Goal: Task Accomplishment & Management: Manage account settings

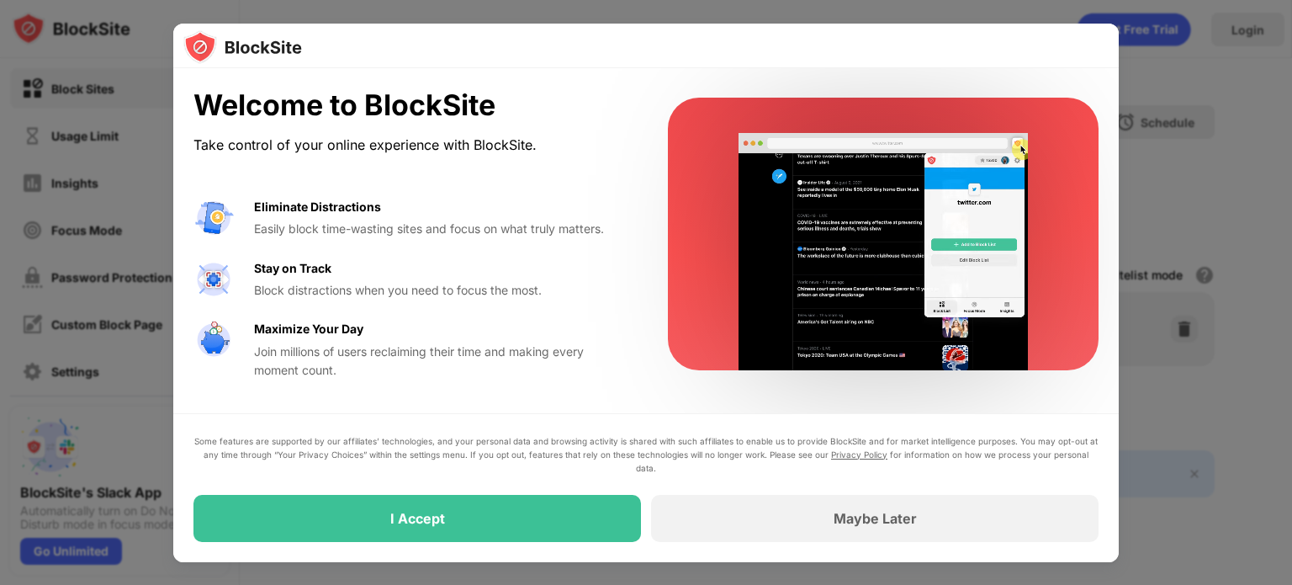
click at [1234, 39] on div at bounding box center [646, 292] width 1292 height 585
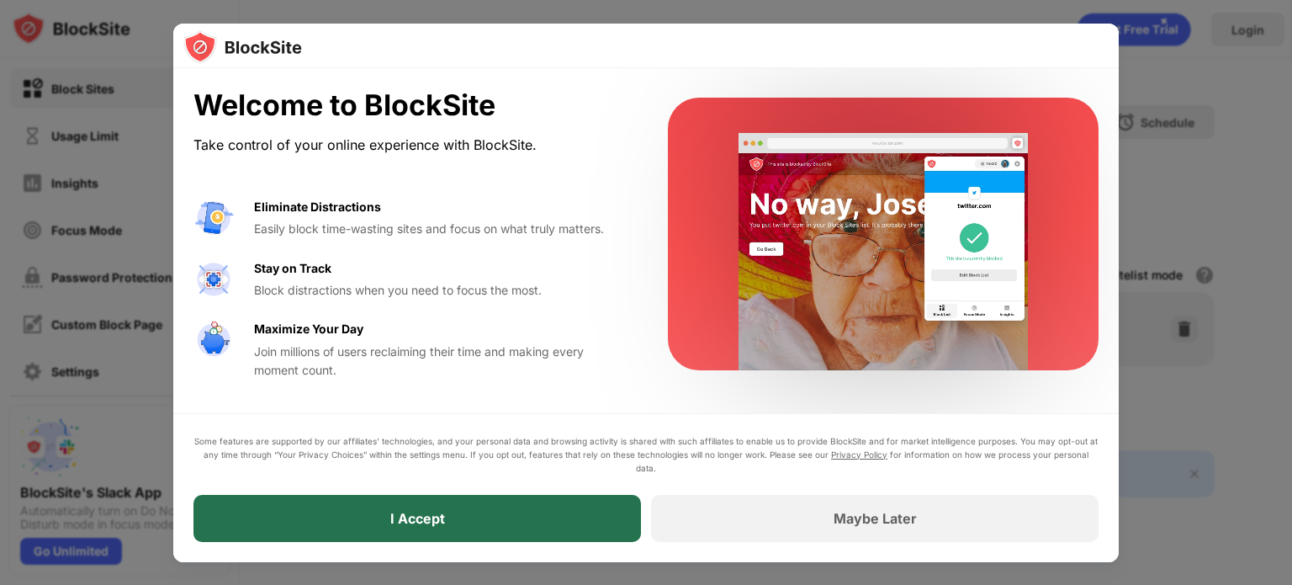
click at [502, 521] on div "I Accept" at bounding box center [418, 518] width 448 height 47
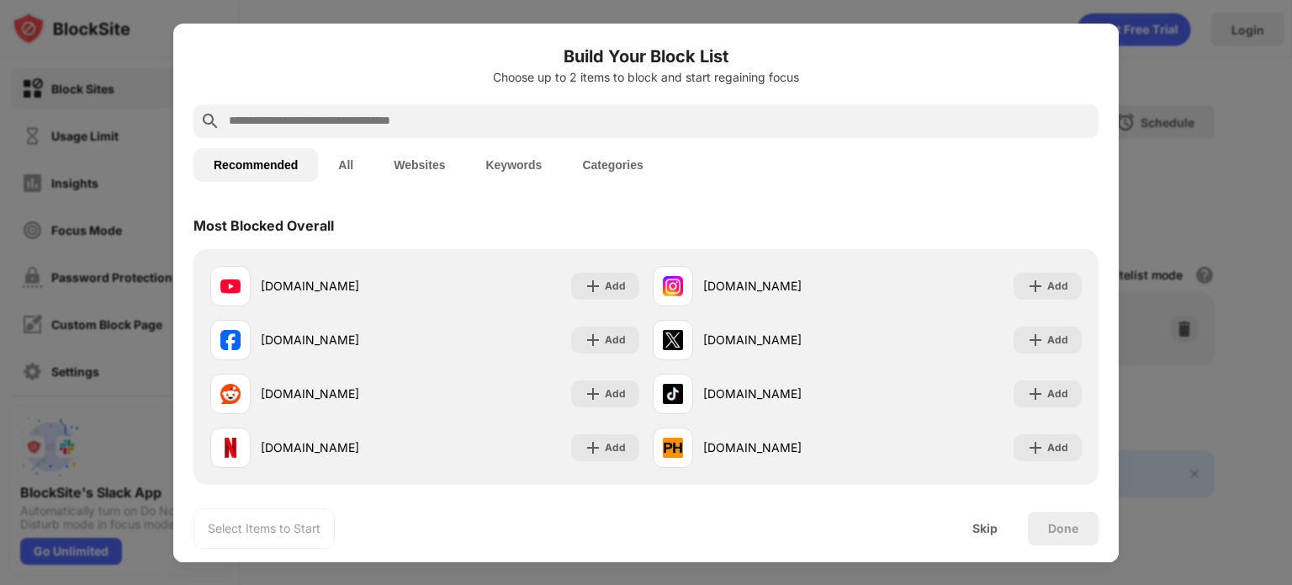
click at [575, 119] on input "text" at bounding box center [659, 121] width 865 height 20
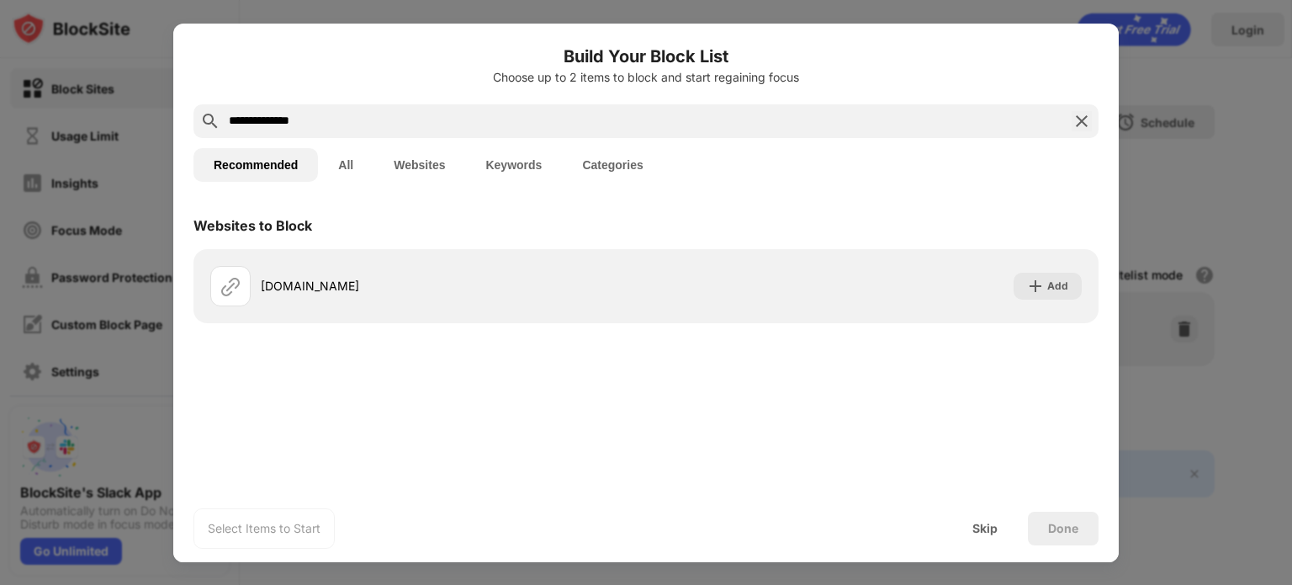
type input "**********"
click at [351, 157] on button "All" at bounding box center [346, 165] width 56 height 34
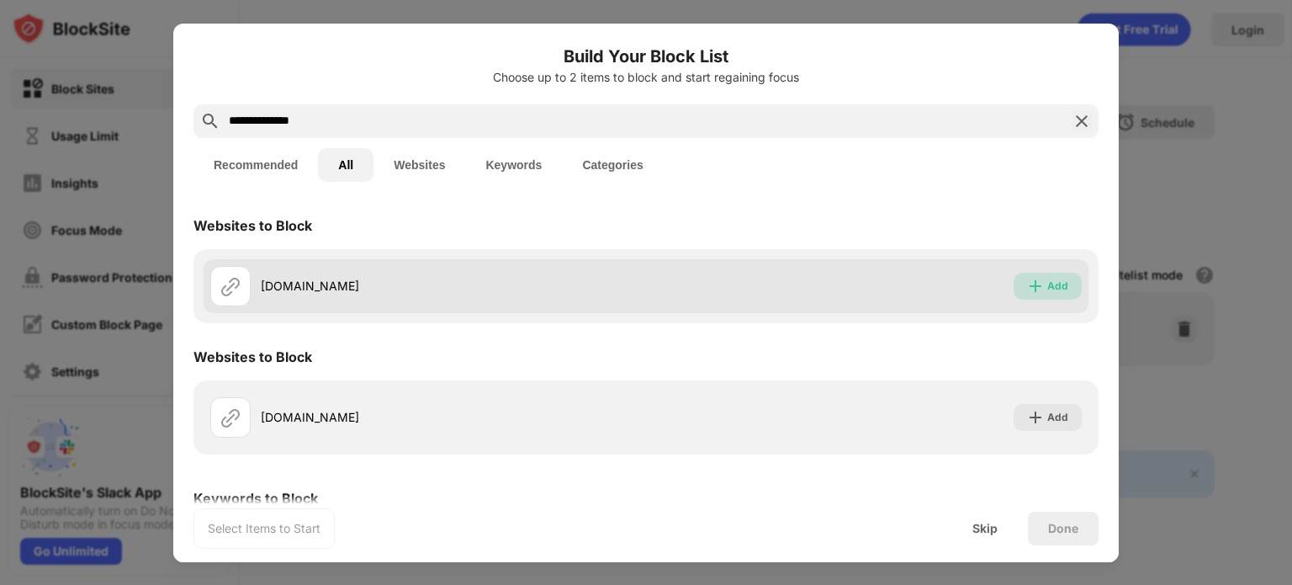
click at [1048, 289] on div "Add" at bounding box center [1058, 286] width 21 height 17
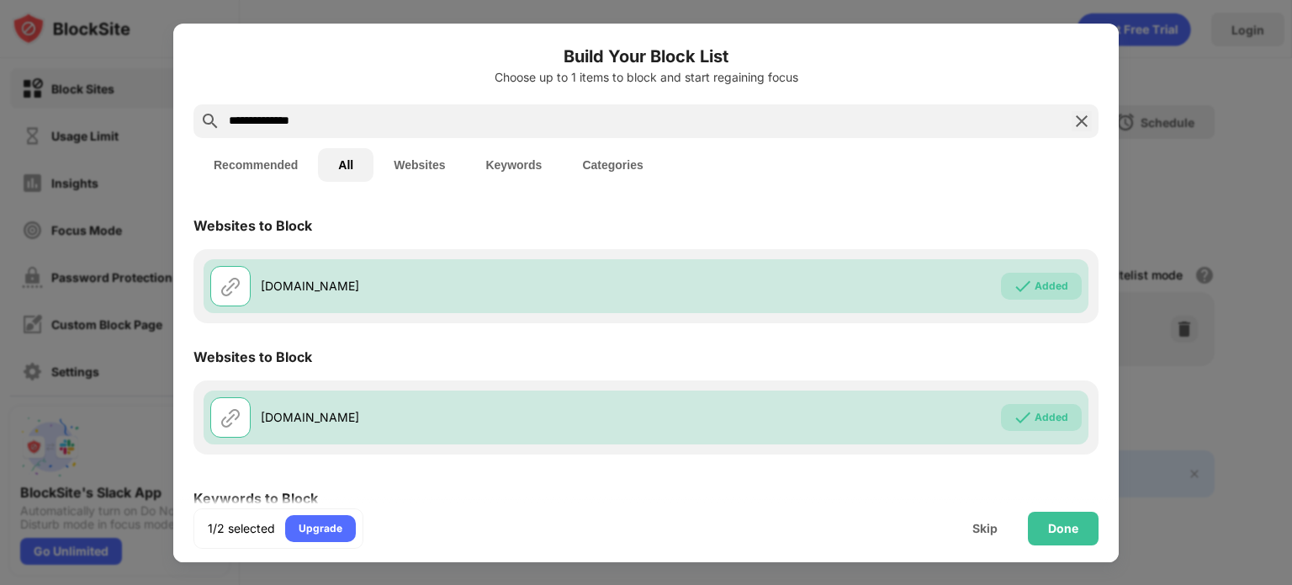
click at [1072, 116] on img at bounding box center [1082, 121] width 20 height 20
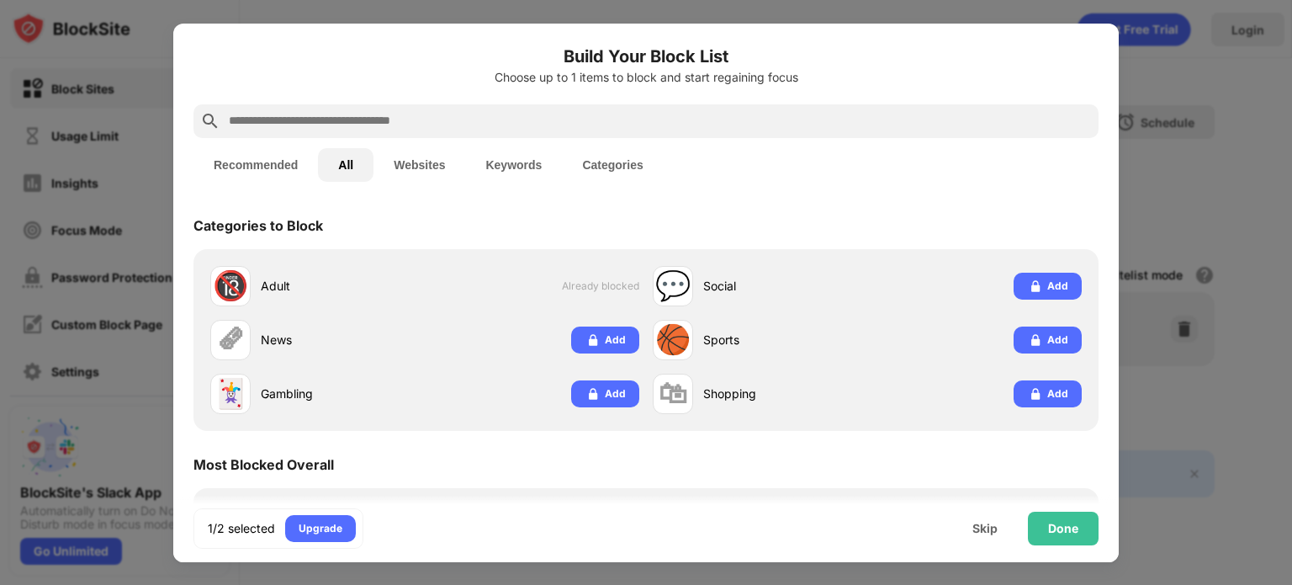
click at [990, 130] on input "text" at bounding box center [659, 121] width 865 height 20
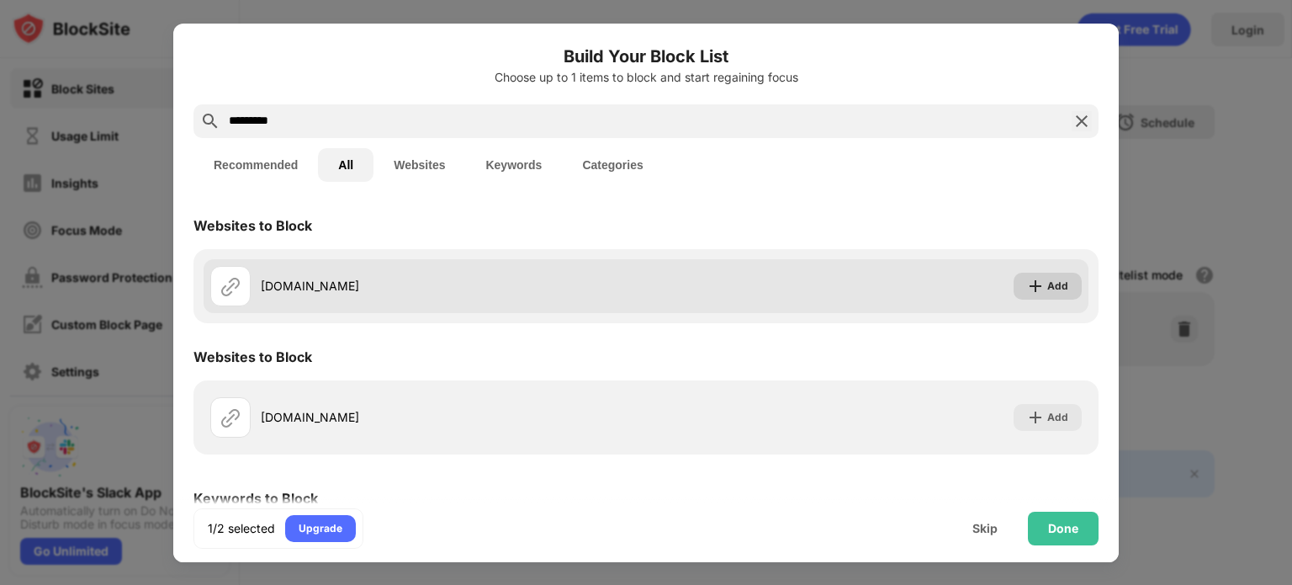
type input "*********"
click at [1033, 299] on div "Add" at bounding box center [1048, 286] width 68 height 27
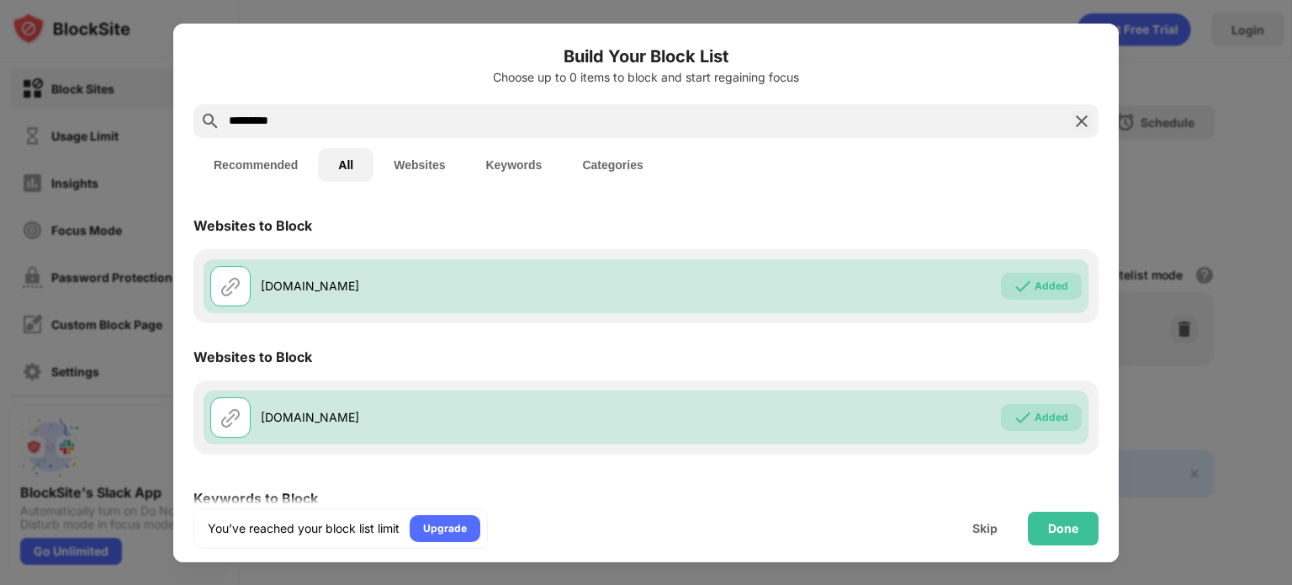
click at [1074, 124] on img at bounding box center [1082, 121] width 20 height 20
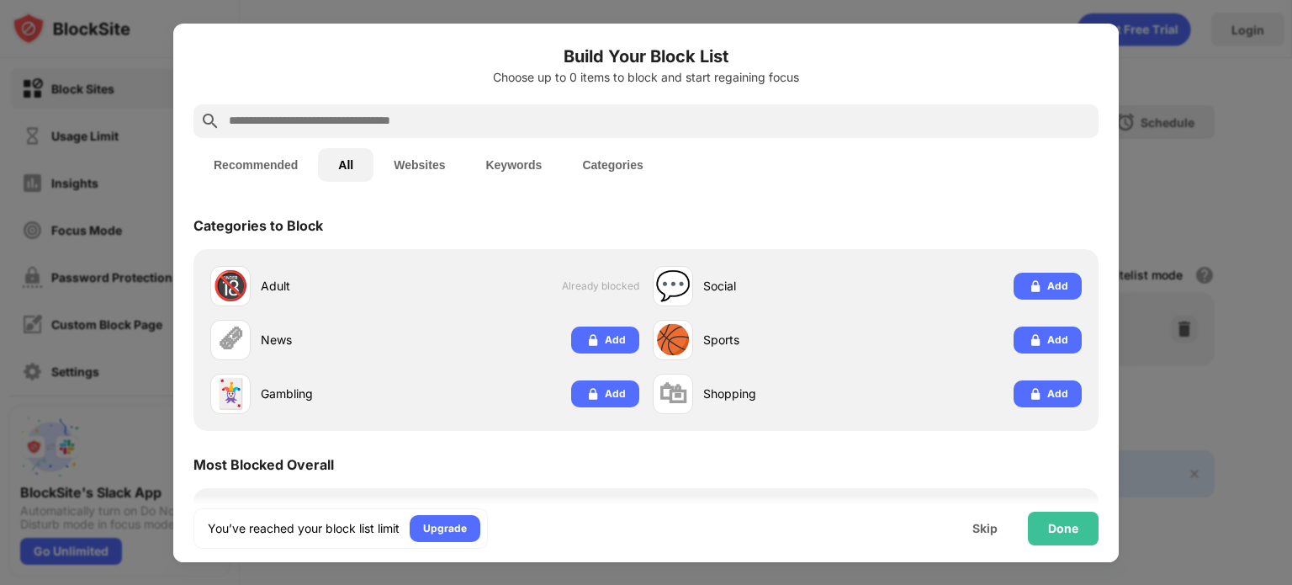
click at [971, 124] on input "text" at bounding box center [659, 121] width 865 height 20
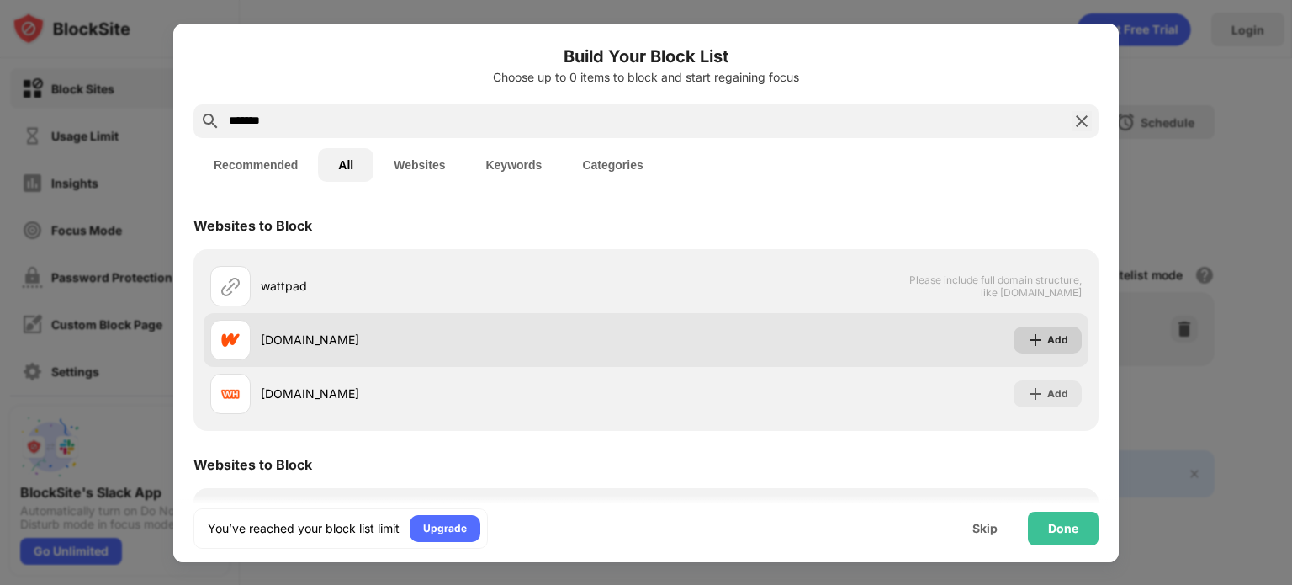
type input "*******"
click at [1027, 332] on img at bounding box center [1035, 340] width 17 height 17
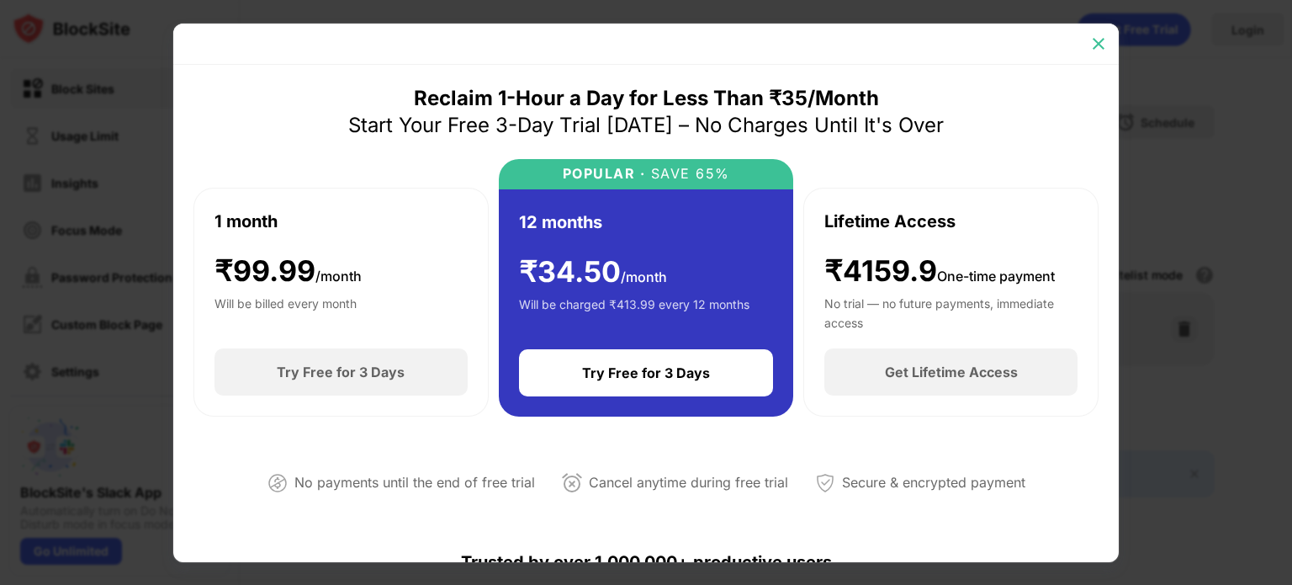
click at [1102, 40] on img at bounding box center [1098, 43] width 17 height 17
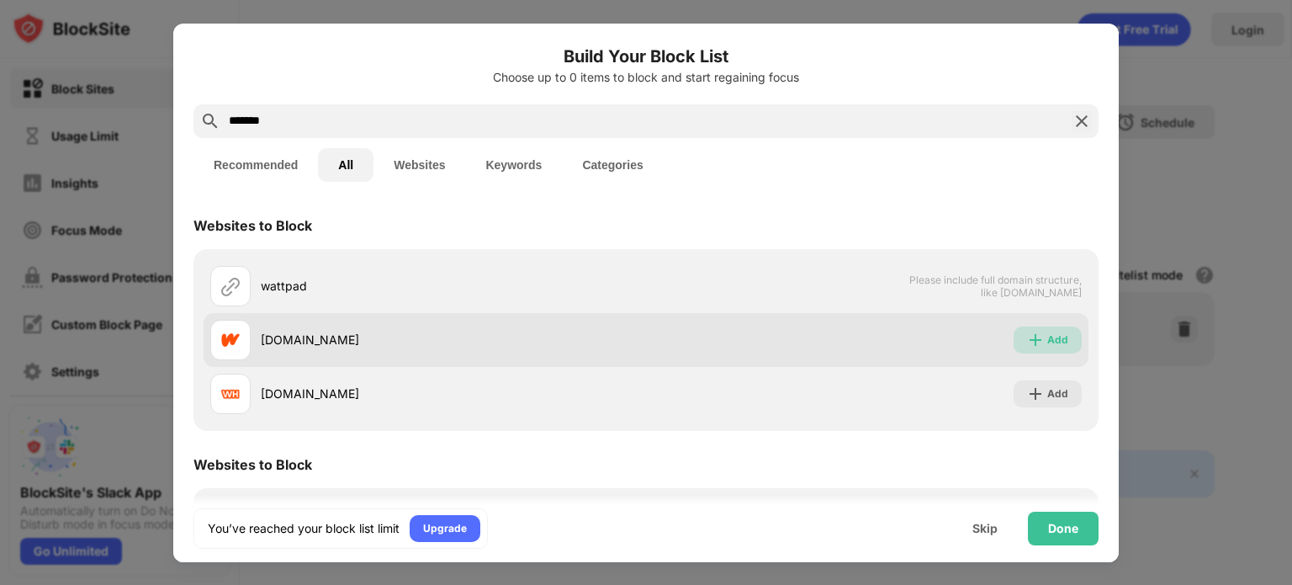
click at [1048, 339] on div "Add" at bounding box center [1058, 340] width 21 height 17
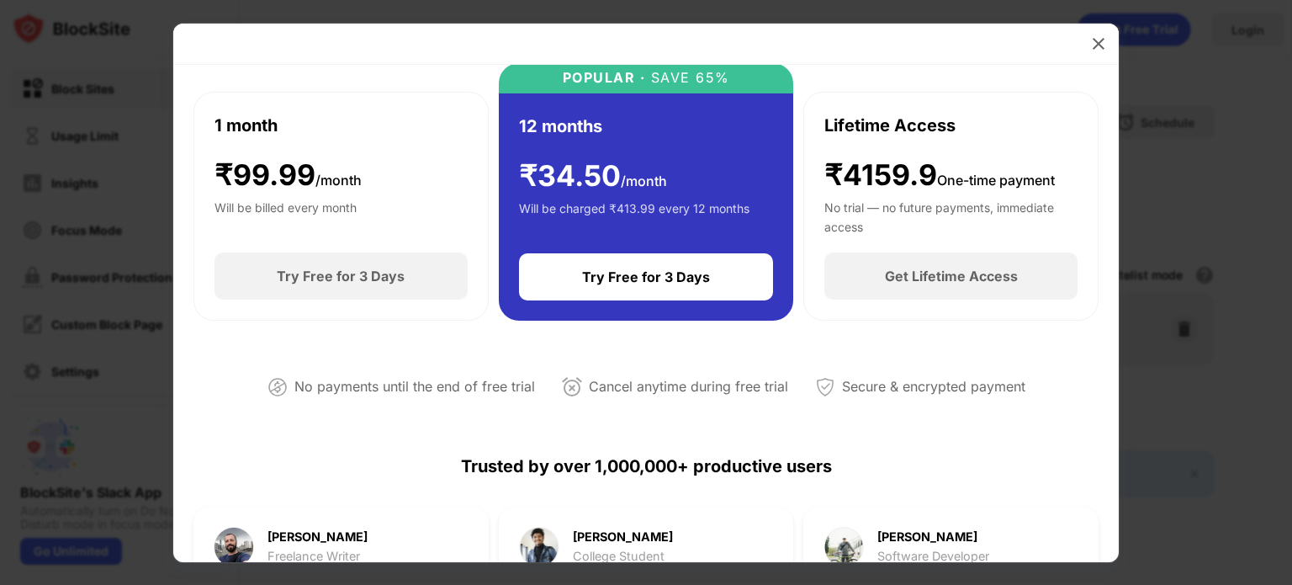
scroll to position [109, 0]
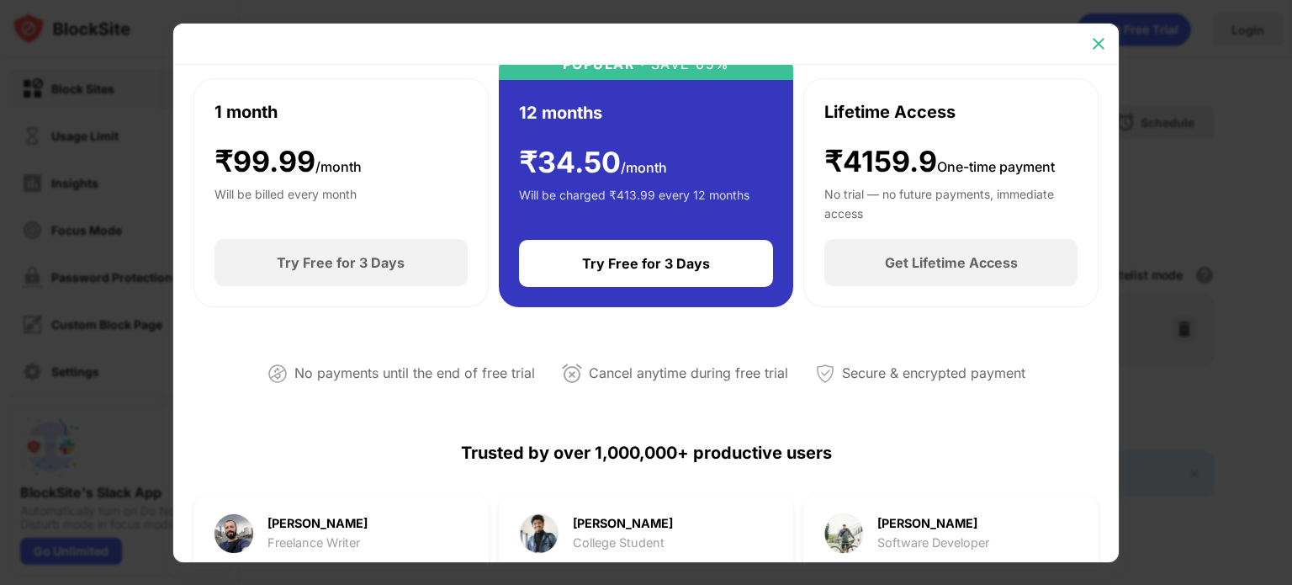
click at [1107, 50] on div at bounding box center [1098, 43] width 27 height 27
